Goal: Navigation & Orientation: Find specific page/section

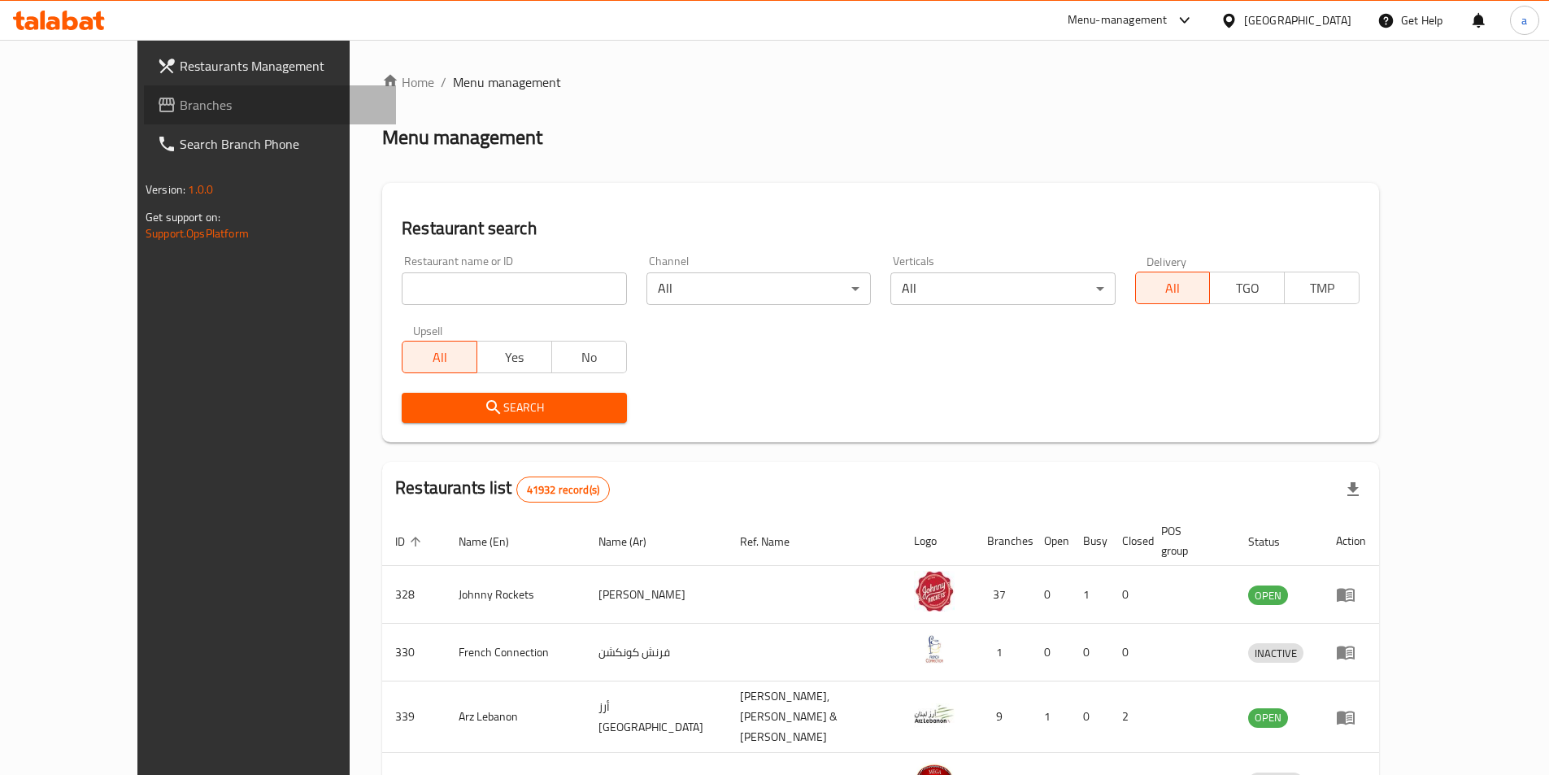
click at [180, 114] on span "Branches" at bounding box center [281, 105] width 203 height 20
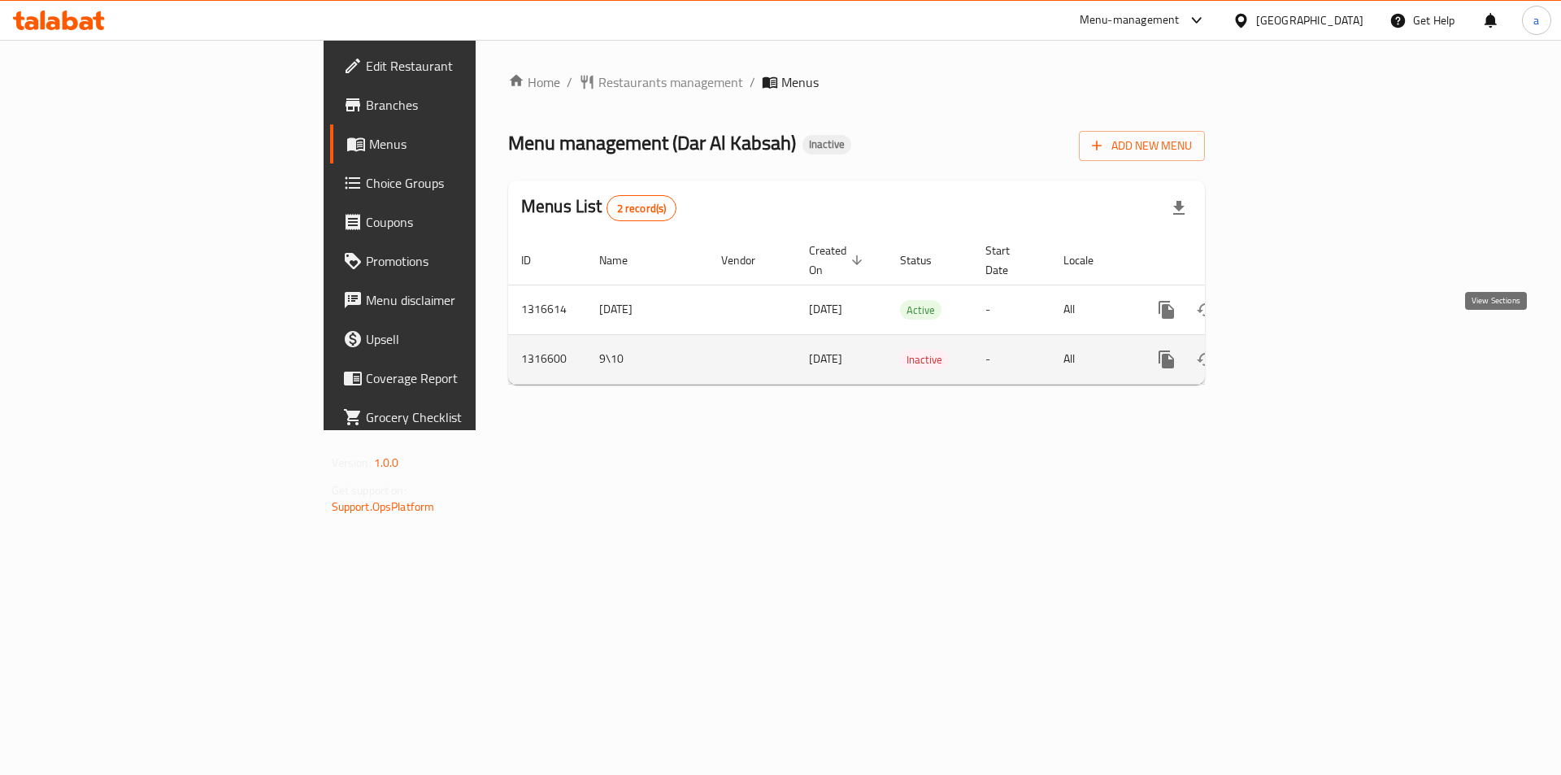
click at [1303, 340] on link "enhanced table" at bounding box center [1283, 359] width 39 height 39
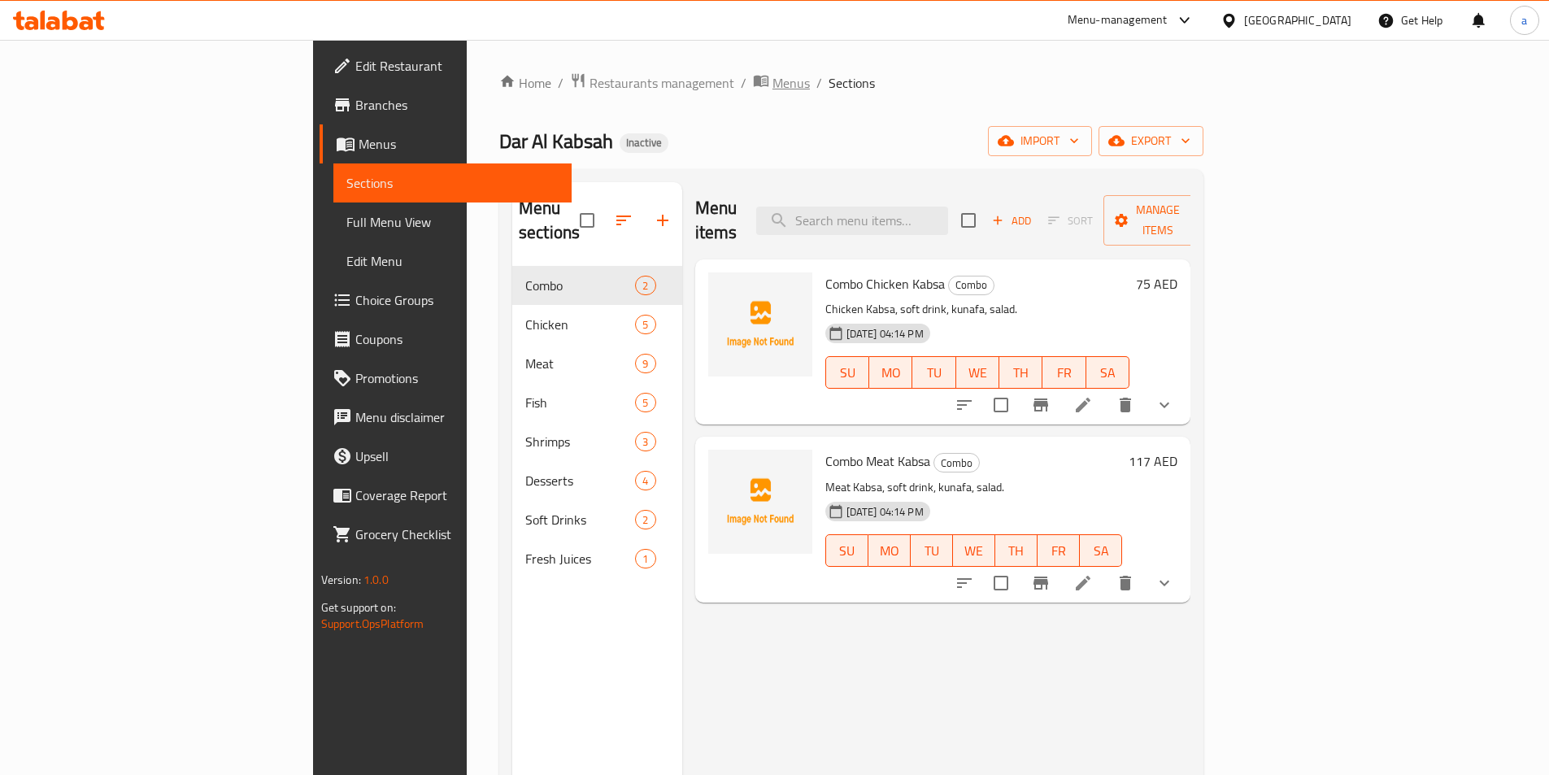
click at [772, 81] on span "Menus" at bounding box center [790, 83] width 37 height 20
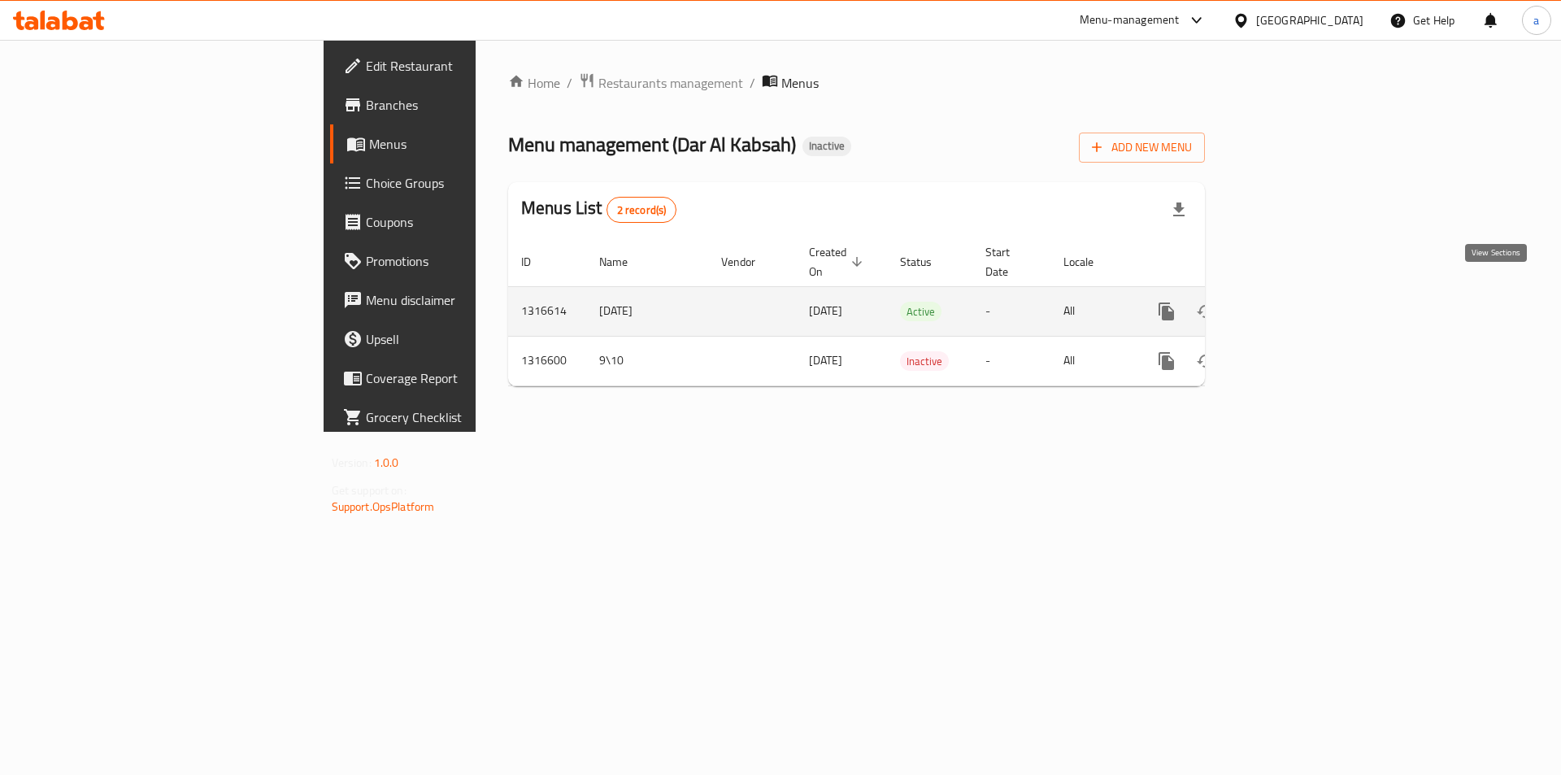
click at [1303, 292] on link "enhanced table" at bounding box center [1283, 311] width 39 height 39
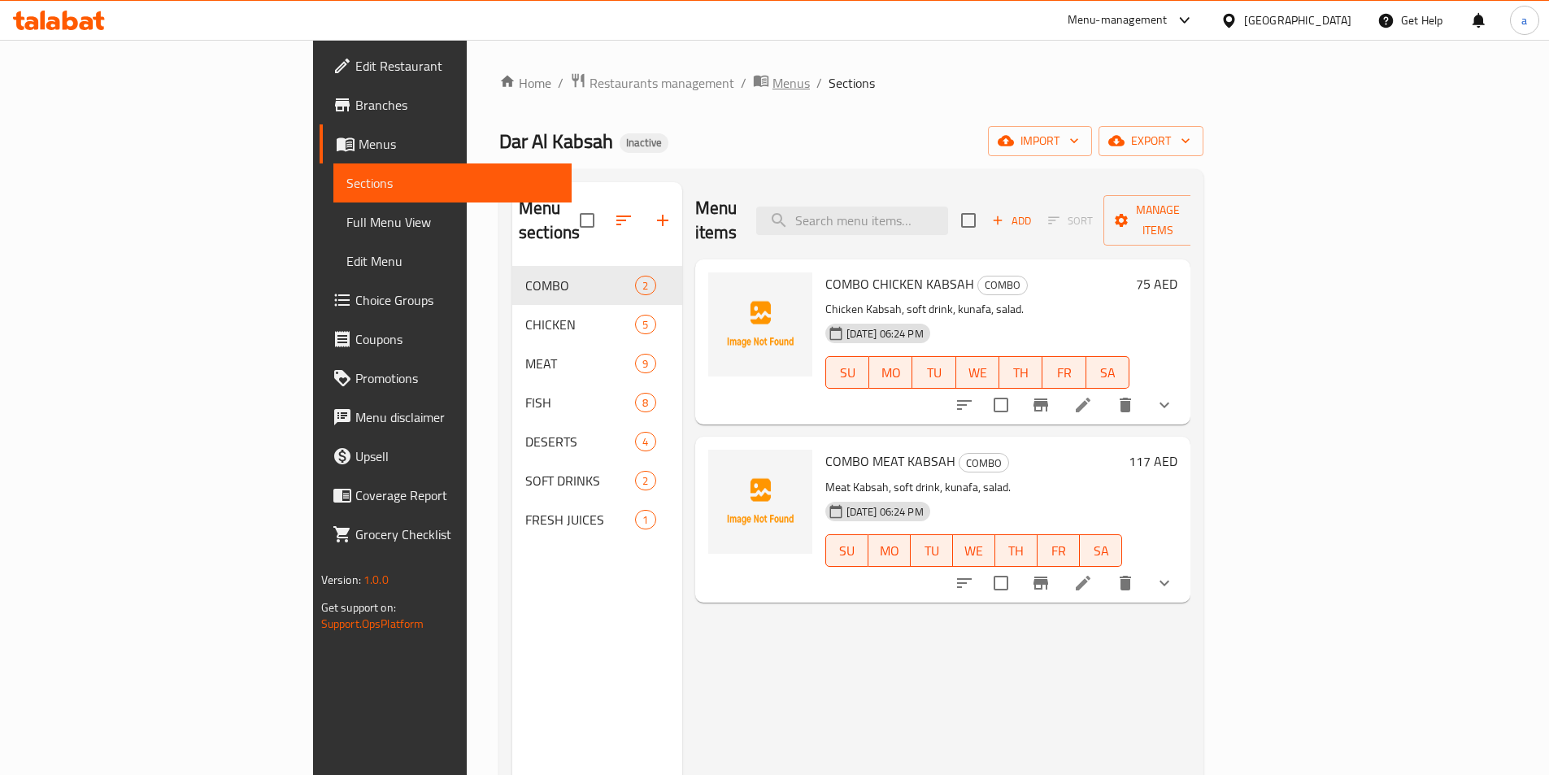
click at [772, 85] on span "Menus" at bounding box center [790, 83] width 37 height 20
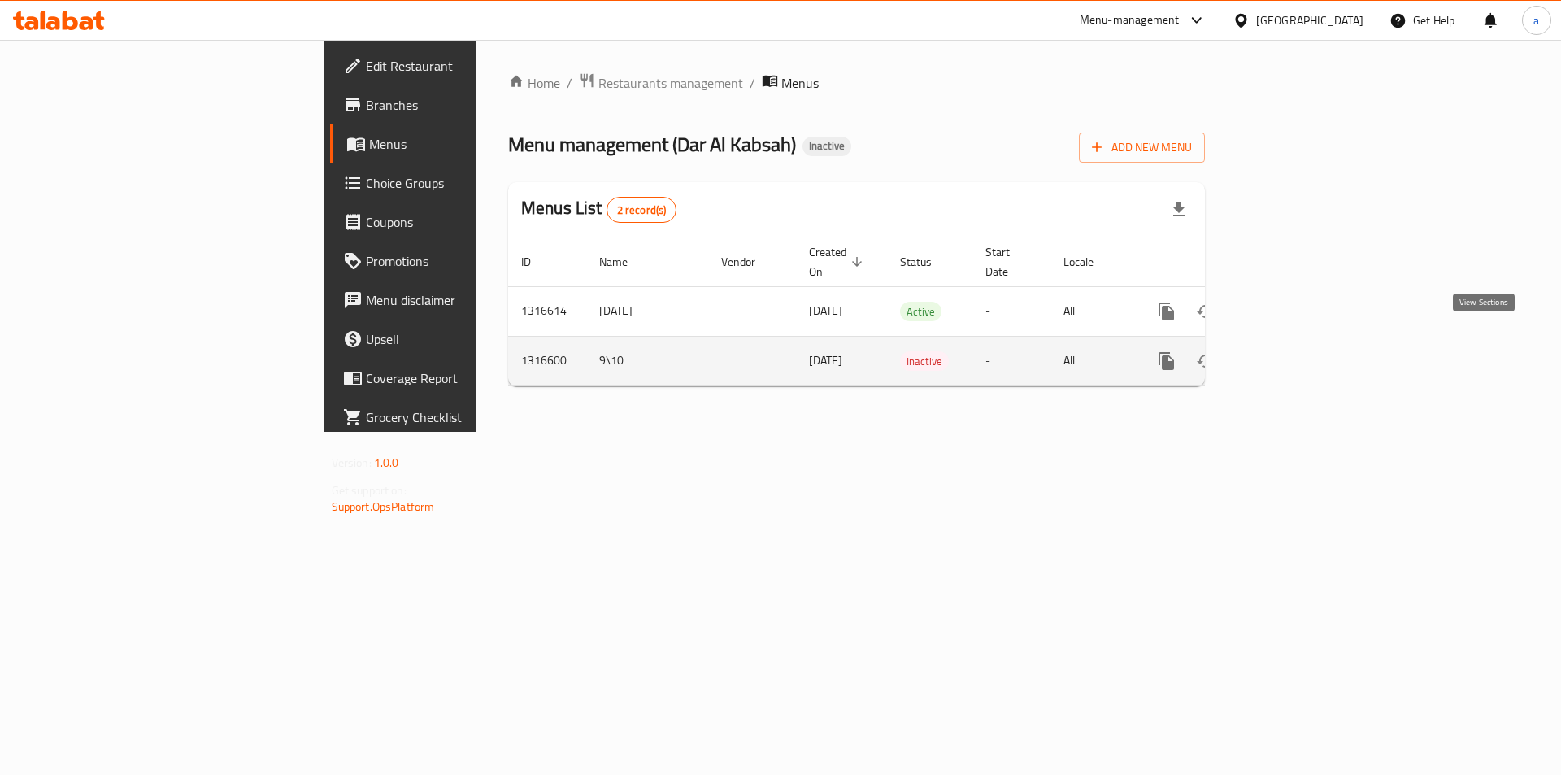
click at [1293, 351] on icon "enhanced table" at bounding box center [1284, 361] width 20 height 20
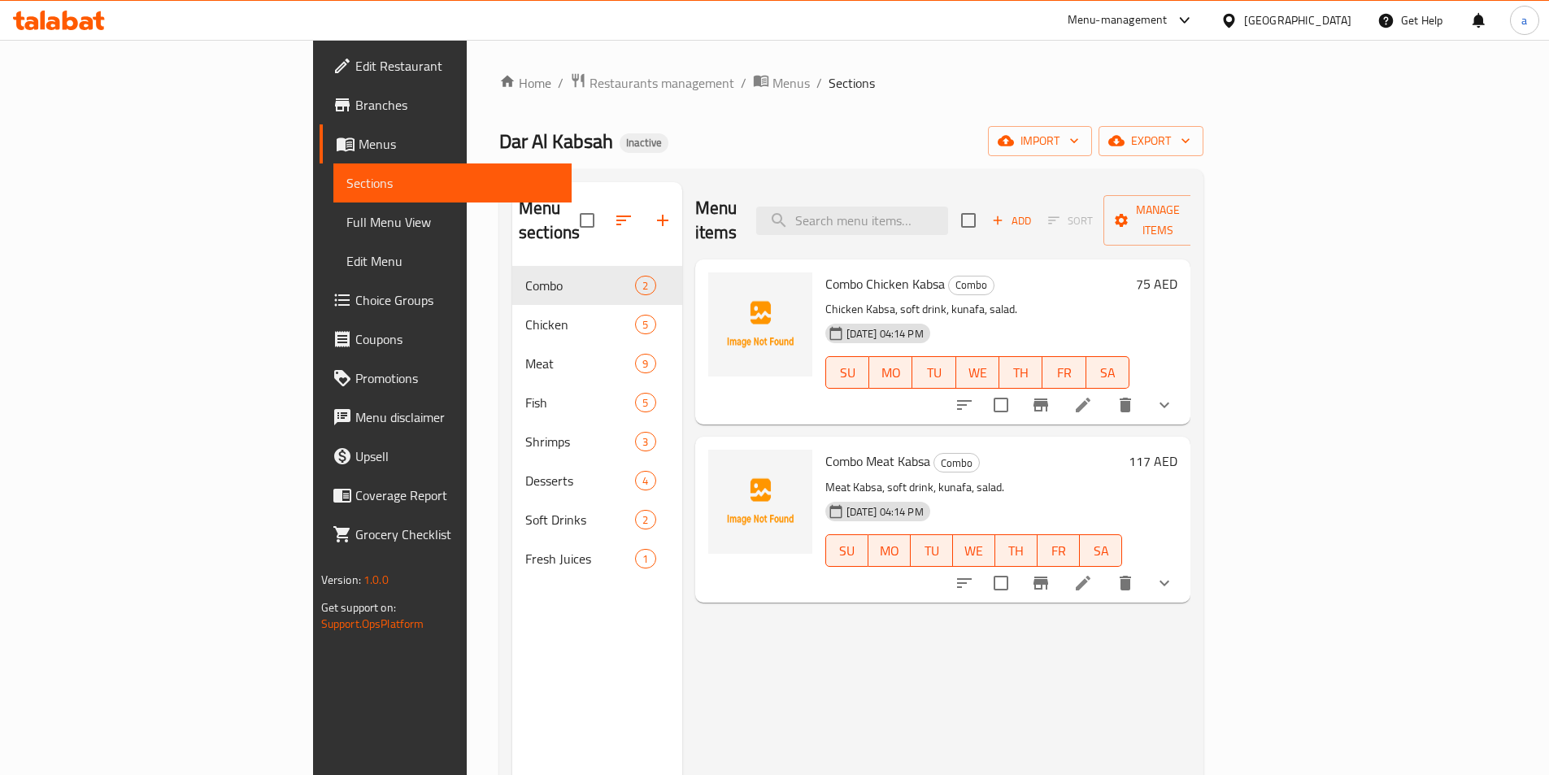
click at [358, 146] on span "Menus" at bounding box center [458, 144] width 200 height 20
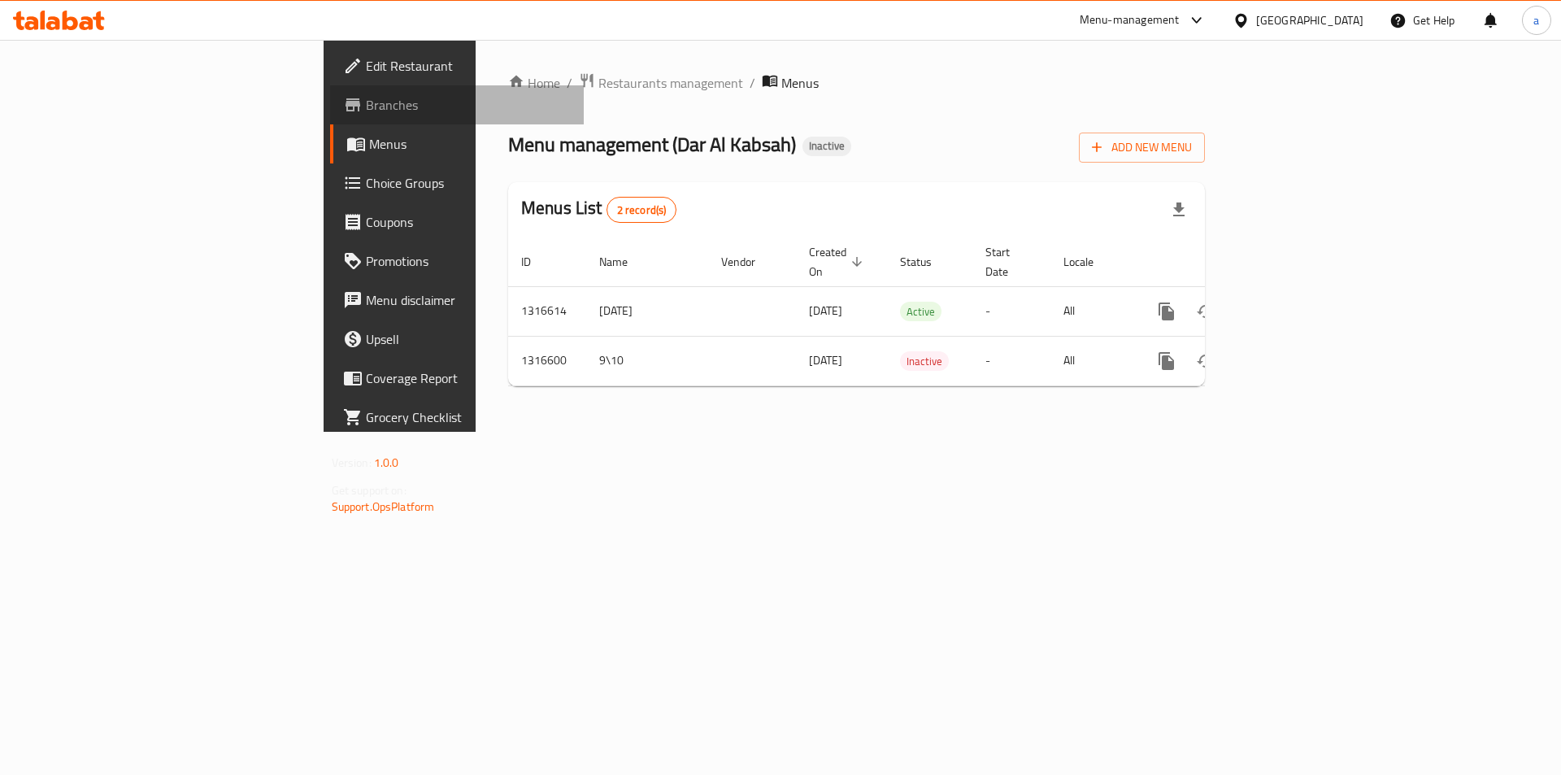
click at [366, 102] on span "Branches" at bounding box center [469, 105] width 206 height 20
click at [598, 80] on span "Restaurants management" at bounding box center [670, 82] width 145 height 20
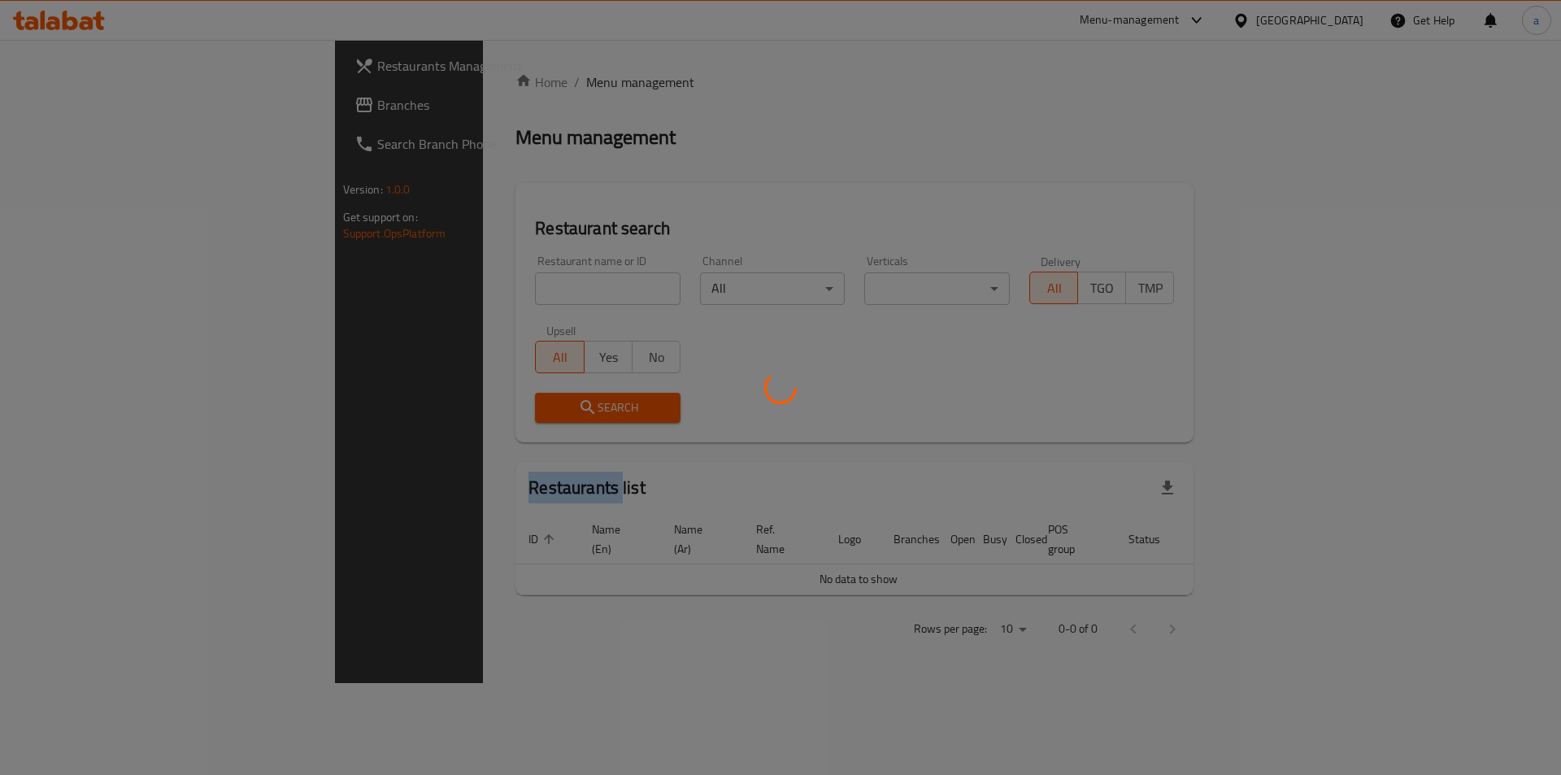
click at [472, 80] on div at bounding box center [780, 387] width 1561 height 775
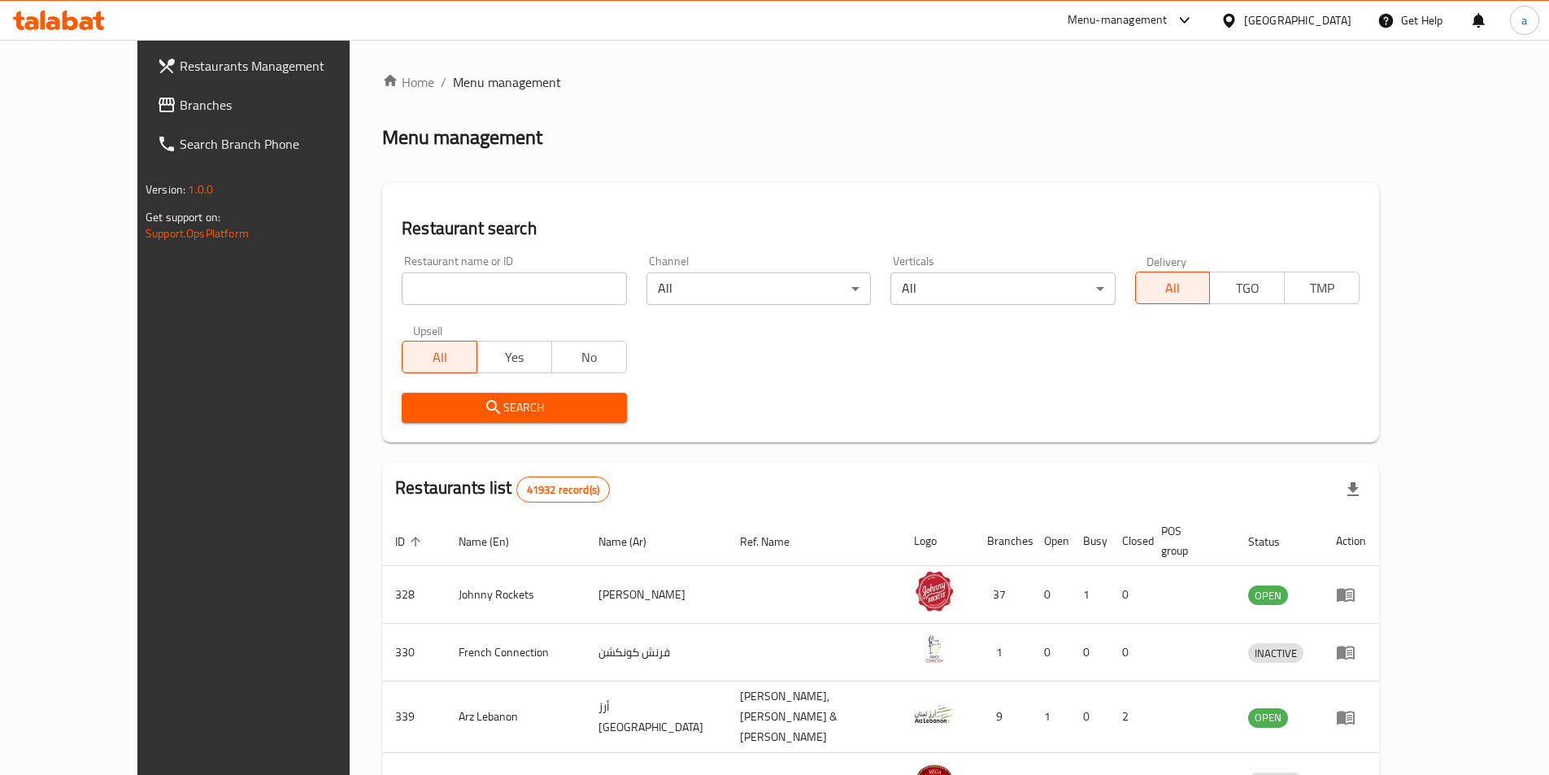
click at [659, 129] on div "Menu management" at bounding box center [880, 137] width 997 height 26
click at [180, 99] on span "Branches" at bounding box center [281, 105] width 203 height 20
